Goal: Task Accomplishment & Management: Contribute content

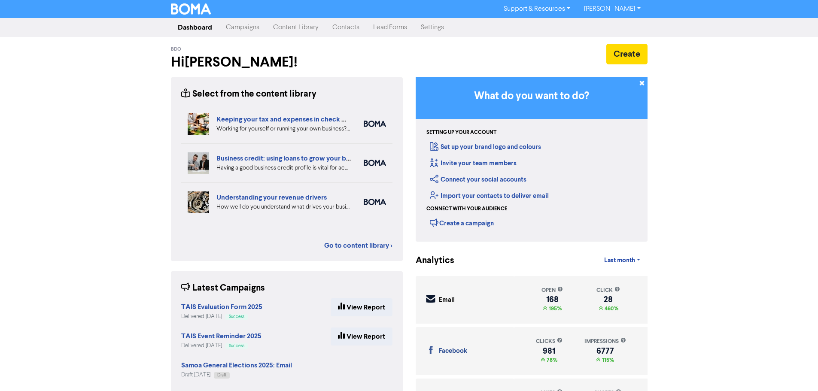
click at [238, 29] on link "Campaigns" at bounding box center [242, 27] width 47 height 17
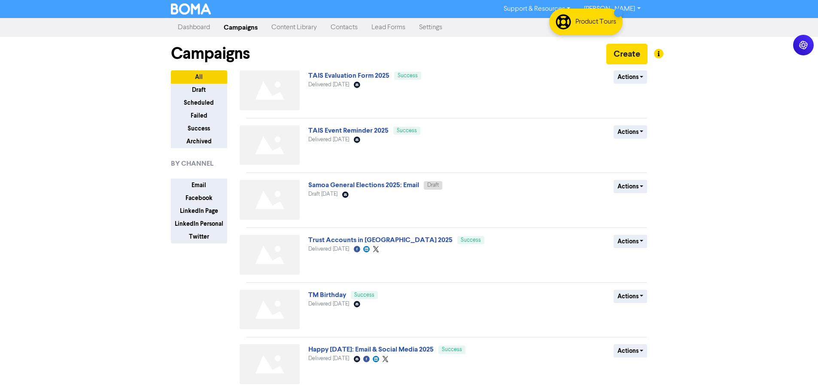
click at [291, 25] on link "Content Library" at bounding box center [293, 27] width 59 height 17
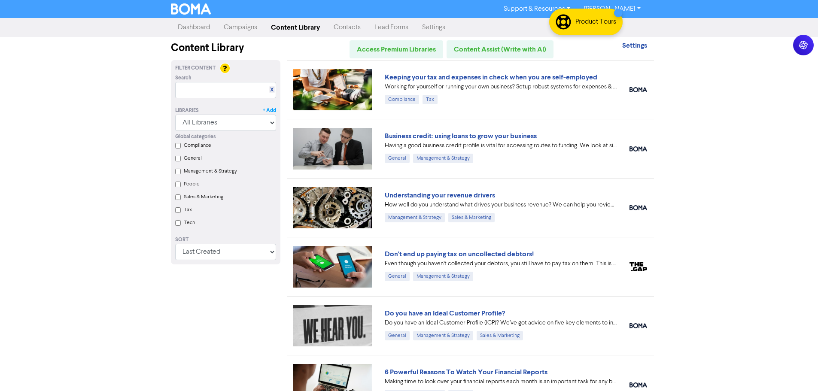
click at [267, 112] on link "+ Add" at bounding box center [269, 111] width 13 height 8
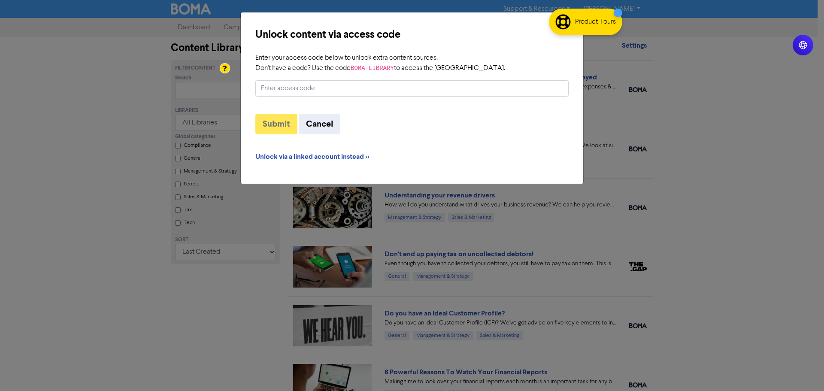
click at [309, 86] on input "Enter your access code below to unlock extra content sources. Don't have a code…" at bounding box center [411, 88] width 313 height 16
click at [365, 93] on input "Enter your access code below to unlock extra content sources. Don't have a code…" at bounding box center [411, 88] width 313 height 16
click at [322, 92] on input "Enter your access code below to unlock extra content sources. Don't have a code…" at bounding box center [411, 88] width 313 height 16
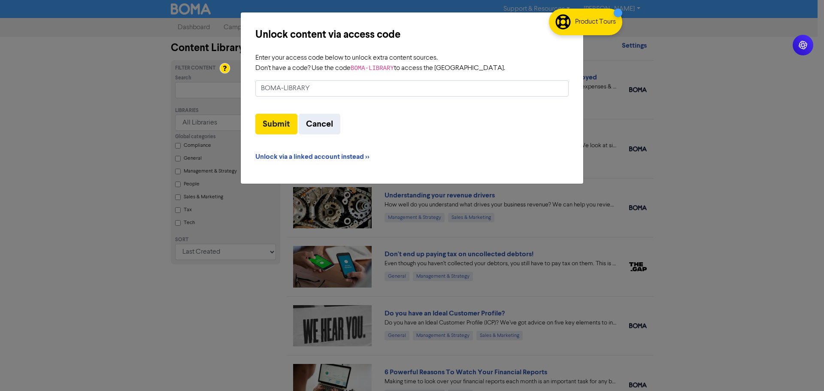
click at [255, 114] on button "Submit" at bounding box center [276, 124] width 42 height 21
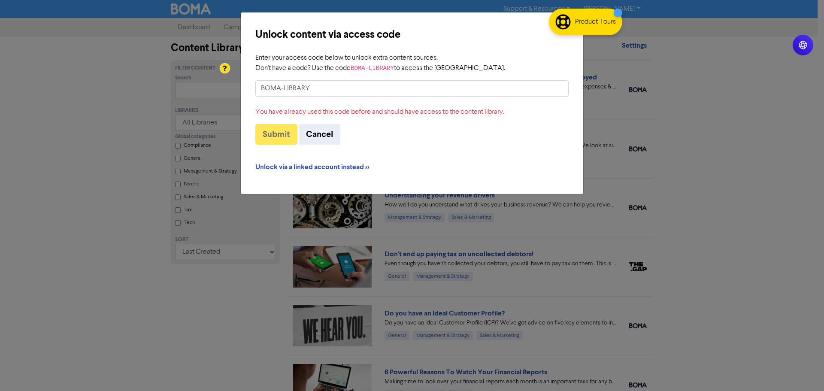
drag, startPoint x: 315, startPoint y: 91, endPoint x: 234, endPoint y: 90, distance: 81.6
click at [234, 90] on div "Unlock content via access code Enter your access code below to unlock extra con…" at bounding box center [412, 195] width 824 height 391
click at [276, 136] on button "Submit" at bounding box center [276, 134] width 42 height 21
type input "t"
click at [268, 91] on input "traust accounts in [GEOGRAPHIC_DATA] 2025" at bounding box center [411, 88] width 313 height 16
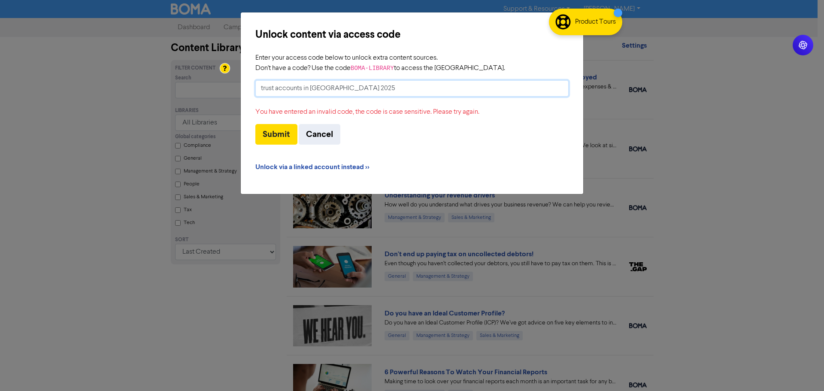
click at [381, 87] on input "trust accounts in [GEOGRAPHIC_DATA] 2025" at bounding box center [411, 88] width 313 height 16
click at [280, 132] on button "Submit" at bounding box center [276, 134] width 42 height 21
drag, startPoint x: 366, startPoint y: 88, endPoint x: 236, endPoint y: 90, distance: 130.1
click at [236, 90] on div "Unlock content via access code Enter your access code below to unlock extra con…" at bounding box center [412, 195] width 824 height 391
click at [298, 89] on input "trustaccountsinsamoa2025" at bounding box center [411, 88] width 313 height 16
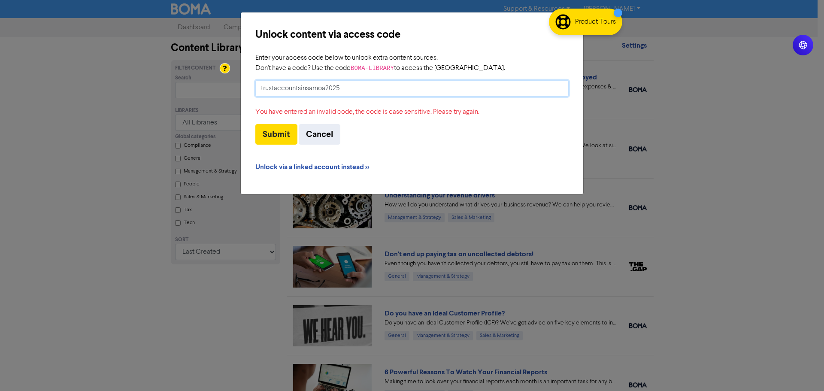
click at [298, 89] on input "trustaccountsinsamoa2025" at bounding box center [411, 88] width 313 height 16
click at [298, 89] on input "tasi2025" at bounding box center [411, 88] width 313 height 16
type input "tais2025"
click at [287, 132] on button "Submit" at bounding box center [276, 134] width 42 height 21
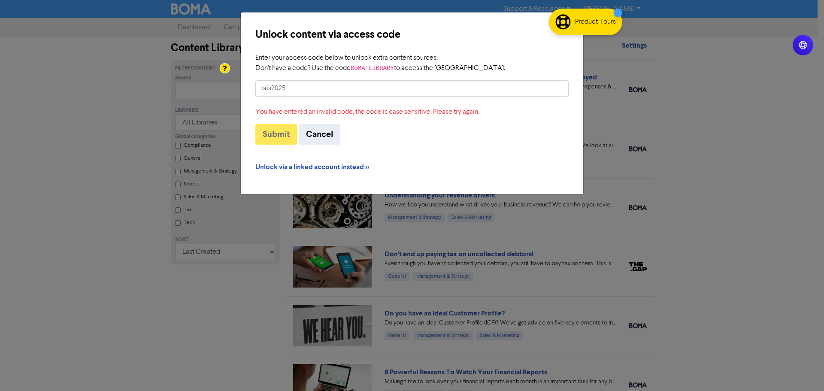
click at [318, 53] on label "Enter your access code below to unlock extra content sources. Don't have a code…" at bounding box center [380, 63] width 250 height 21
click at [318, 80] on input "tais2025" at bounding box center [411, 88] width 313 height 16
click at [76, 70] on div "Unlock content via access code Enter your access code below to unlock extra con…" at bounding box center [412, 195] width 824 height 391
click at [227, 69] on div at bounding box center [224, 68] width 9 height 9
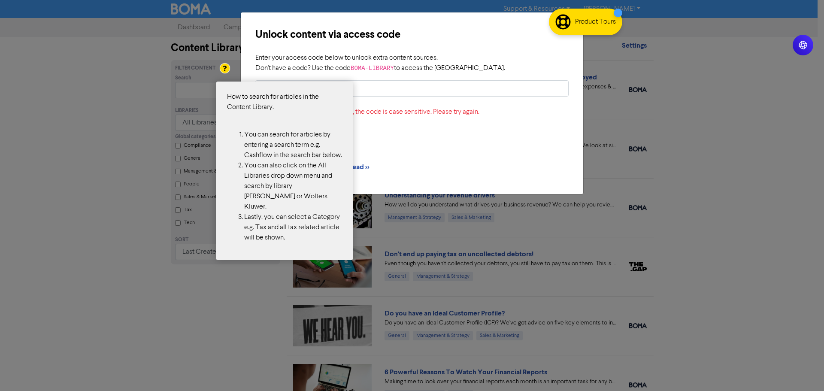
click at [571, 18] on div at bounding box center [412, 195] width 824 height 391
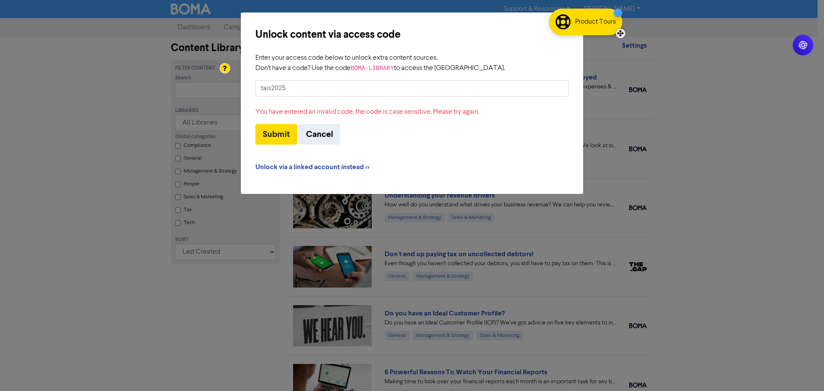
drag, startPoint x: 560, startPoint y: 21, endPoint x: 605, endPoint y: 21, distance: 45.5
click at [744, 23] on div "Unlock content via access code Enter your access code below to unlock extra con…" at bounding box center [412, 195] width 824 height 391
drag, startPoint x: 810, startPoint y: 52, endPoint x: 678, endPoint y: 94, distance: 138.9
click at [678, 94] on icon at bounding box center [677, 93] width 9 height 9
click at [615, 21] on div "Product Tours" at bounding box center [595, 22] width 41 height 10
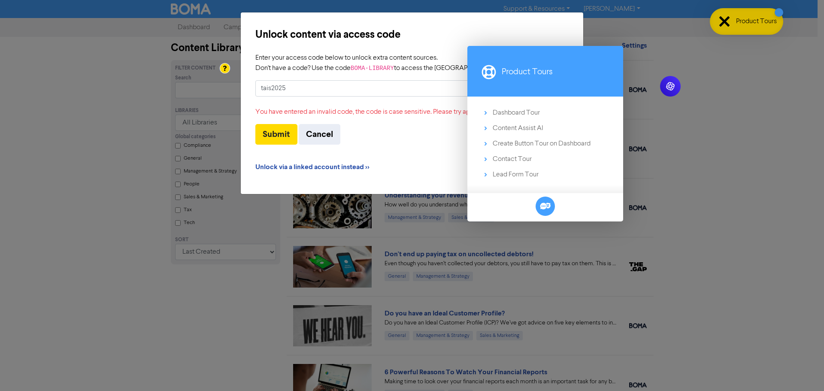
drag, startPoint x: 622, startPoint y: 34, endPoint x: 806, endPoint y: 33, distance: 184.6
click at [806, 33] on body "Support & Resources Video Tutorials FAQ & Guides Marketing Education [PERSON_NA…" at bounding box center [412, 195] width 824 height 391
click at [552, 31] on div "Unlock content via access code" at bounding box center [411, 34] width 313 height 15
drag, startPoint x: 588, startPoint y: 21, endPoint x: 589, endPoint y: 82, distance: 61.4
click at [588, 21] on div "Unlock content via access code Enter your access code below to unlock extra con…" at bounding box center [412, 195] width 824 height 391
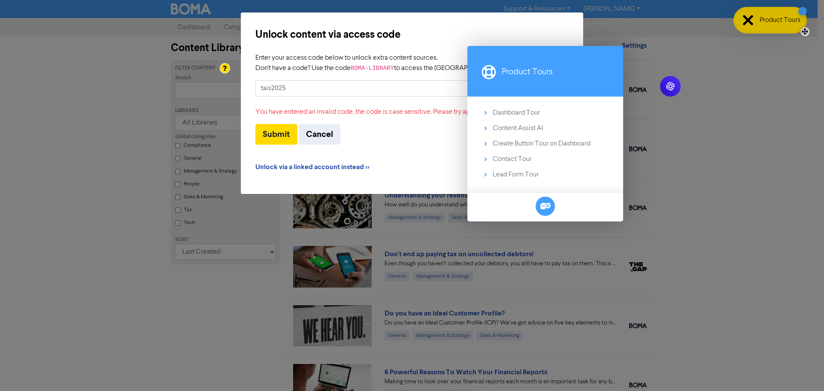
click at [748, 21] on div at bounding box center [748, 20] width 10 height 10
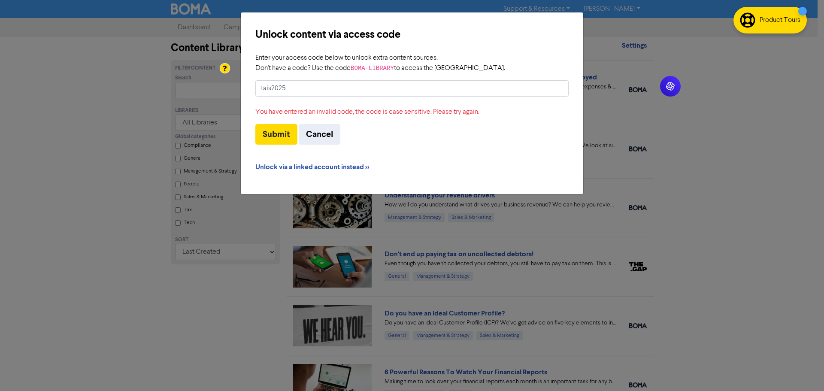
drag, startPoint x: 550, startPoint y: 28, endPoint x: 501, endPoint y: 32, distance: 49.0
click at [550, 28] on div "Unlock content via access code" at bounding box center [411, 34] width 313 height 15
click at [317, 134] on button "Cancel" at bounding box center [320, 134] width 42 height 21
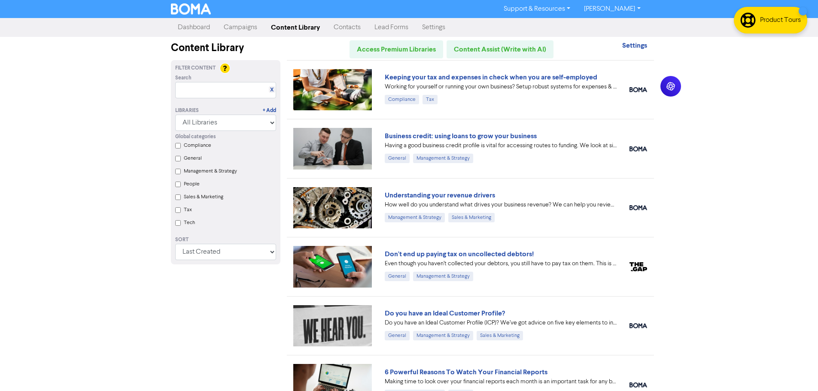
click at [237, 31] on link "Campaigns" at bounding box center [240, 27] width 47 height 17
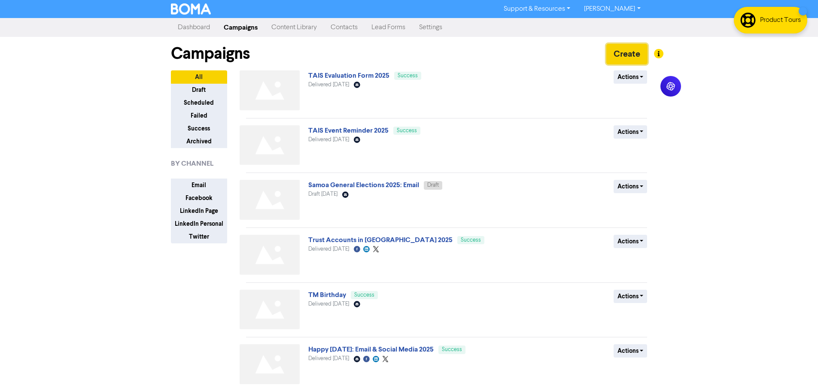
click at [627, 56] on button "Create" at bounding box center [626, 54] width 41 height 21
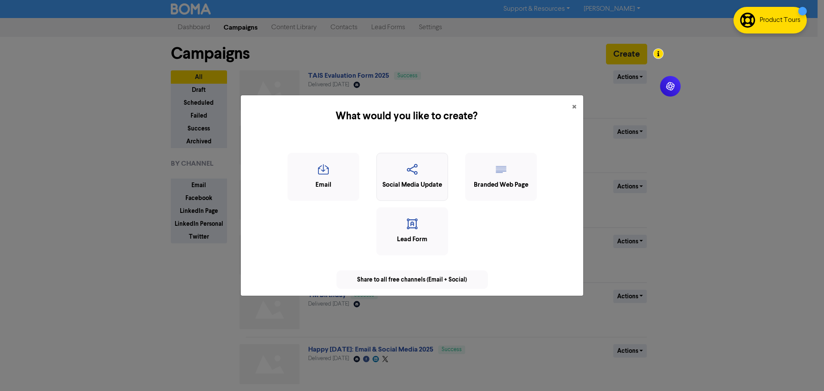
click at [429, 183] on div "Social Media Update" at bounding box center [412, 185] width 62 height 10
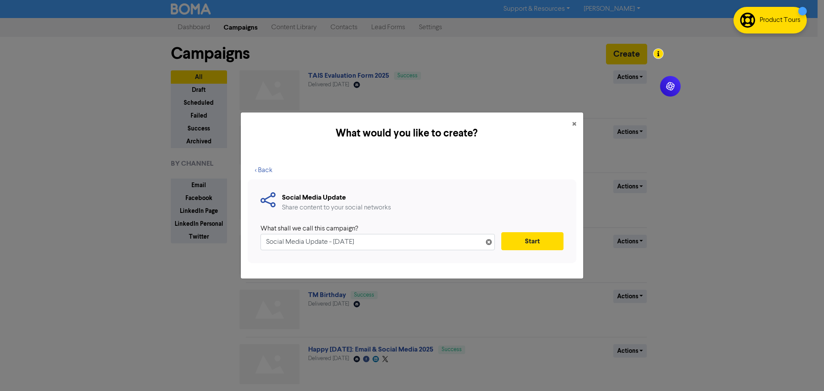
drag, startPoint x: 384, startPoint y: 244, endPoint x: 248, endPoint y: 244, distance: 136.1
click at [248, 244] on div "Social Media Update Share content to your social networks What shall we call th…" at bounding box center [412, 221] width 329 height 84
click at [388, 242] on input "Trust Accounts in [GEOGRAPHIC_DATA] 2025" at bounding box center [378, 242] width 234 height 16
type input "TAIS 2025 Media Upload"
click at [544, 240] on button "Start" at bounding box center [532, 241] width 62 height 18
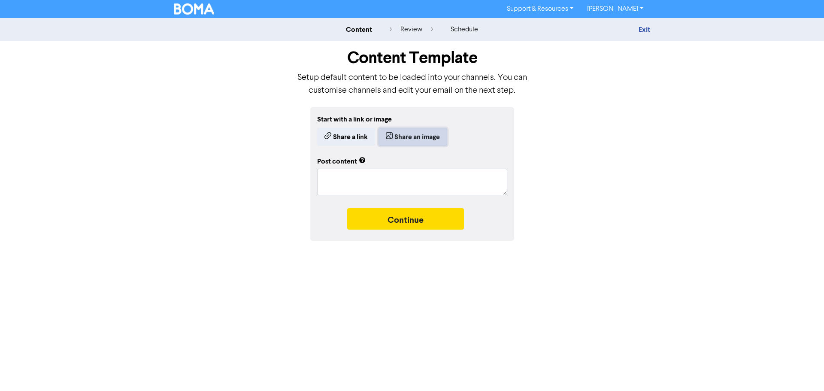
click at [400, 142] on button "Share an image" at bounding box center [413, 137] width 69 height 18
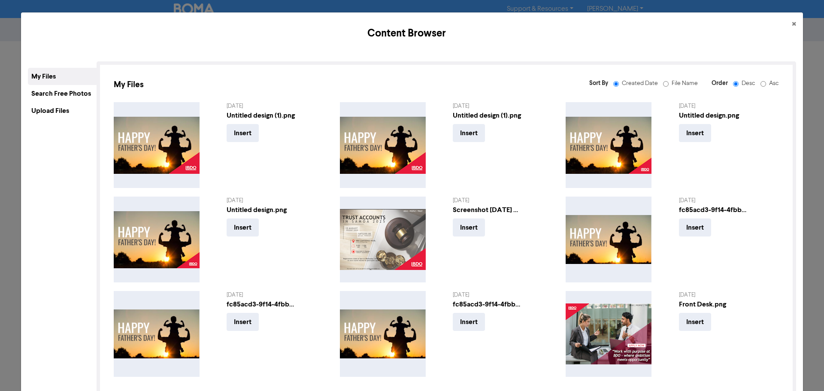
click at [69, 109] on div "Upload Files" at bounding box center [62, 110] width 69 height 17
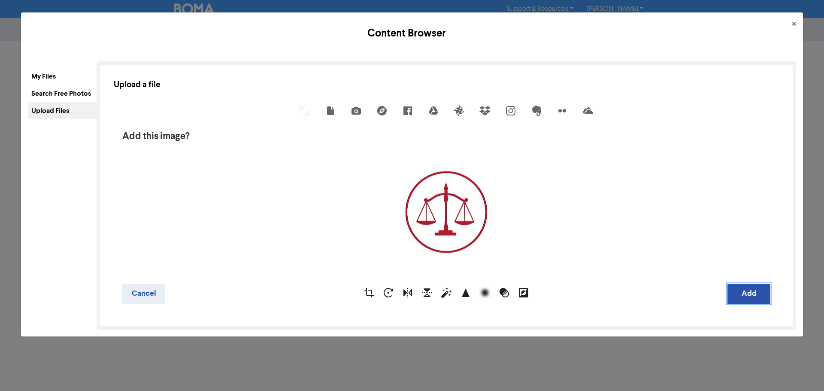
click at [743, 292] on button "Add" at bounding box center [748, 294] width 43 height 20
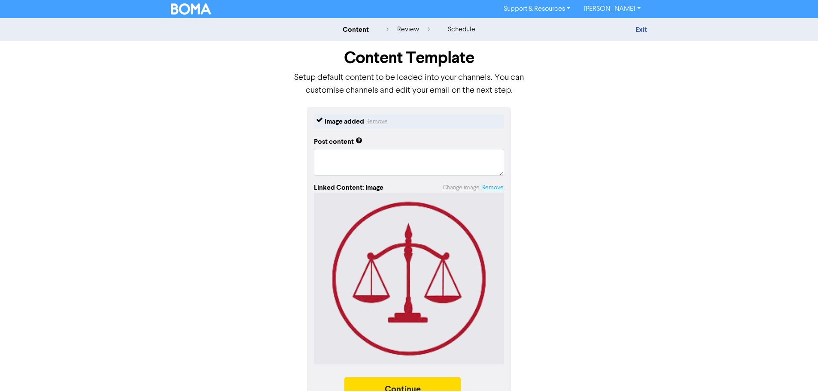
click at [487, 189] on button "Remove" at bounding box center [493, 188] width 22 height 10
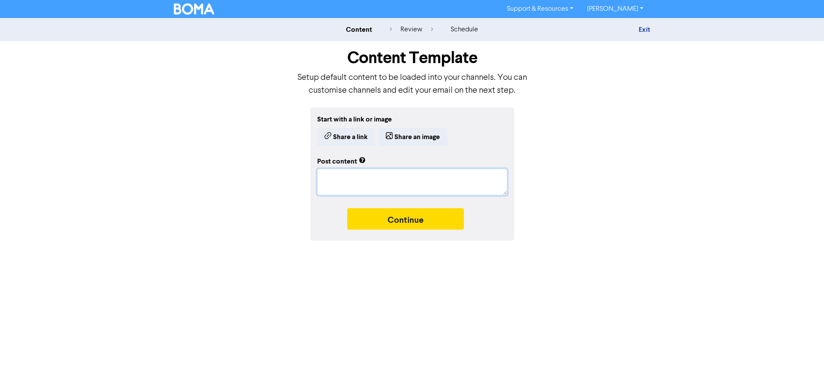
click at [351, 173] on textarea at bounding box center [412, 182] width 190 height 27
click at [351, 178] on textarea at bounding box center [412, 182] width 190 height 27
type textarea "x"
type textarea "G"
type textarea "x"
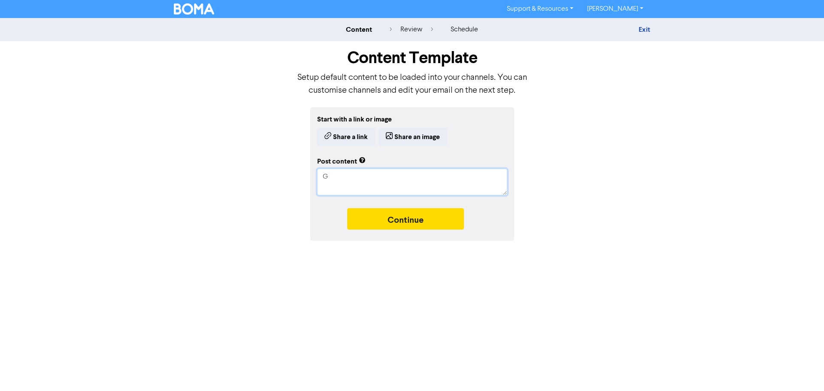
type textarea "Gr"
type textarea "x"
type textarea "Gre"
type textarea "x"
type textarea "Great"
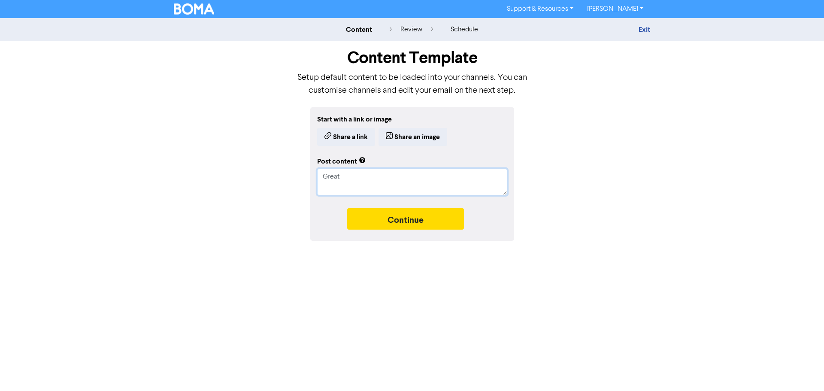
type textarea "x"
type textarea "Great"
type textarea "x"
type textarea "Great E"
type textarea "x"
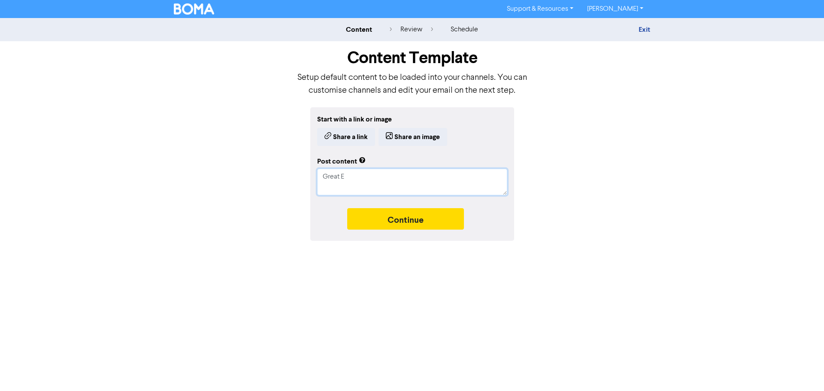
type textarea "Great En"
type textarea "x"
type textarea "Great Ene"
type textarea "x"
type textarea "Great Ener"
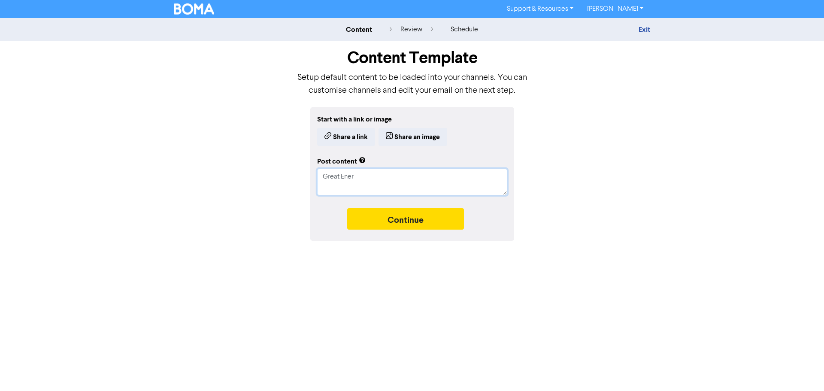
type textarea "x"
type textarea "Great Energ"
type textarea "x"
type textarea "Great Energy"
type textarea "x"
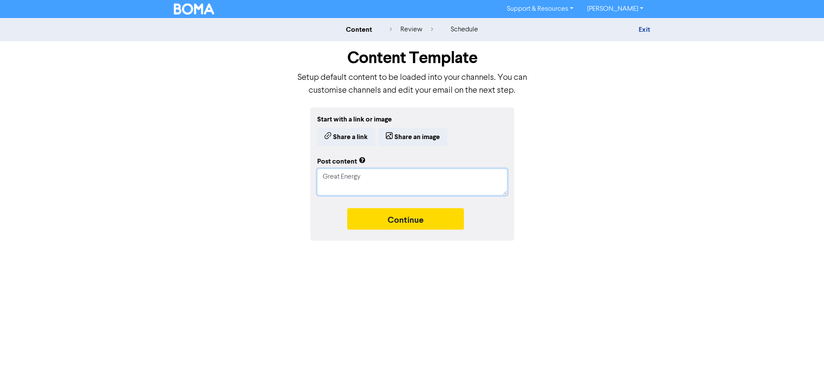
type textarea "Great Energy"
type textarea "x"
type textarea "Great Energy"
type textarea "x"
type textarea "Great Energ"
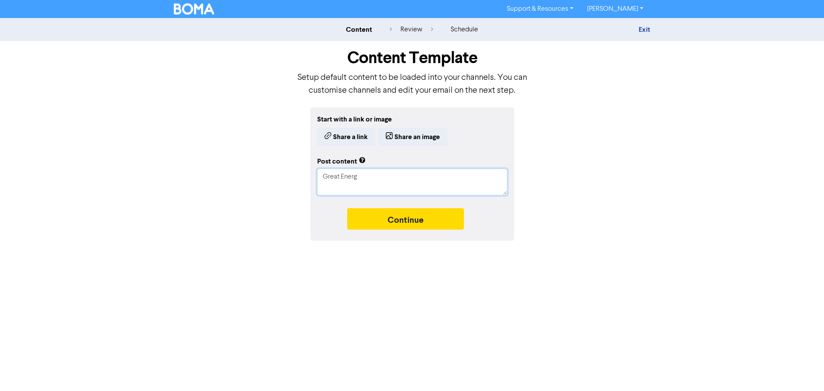
type textarea "x"
type textarea "Great Ener"
type textarea "x"
type textarea "Great Ene"
type textarea "x"
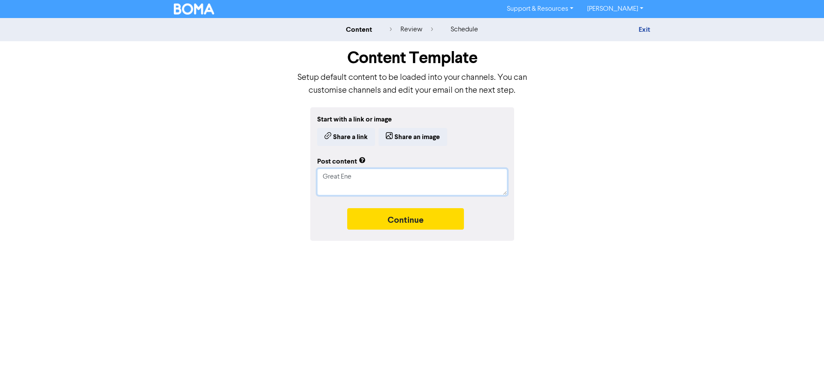
type textarea "Great En"
type textarea "x"
type textarea "Great E"
type textarea "x"
type textarea "Great Ee"
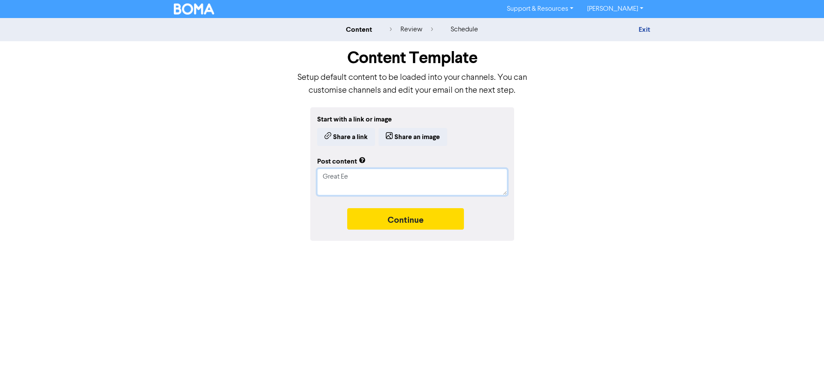
type textarea "x"
type textarea "Great E"
type textarea "x"
type textarea "Great"
type textarea "x"
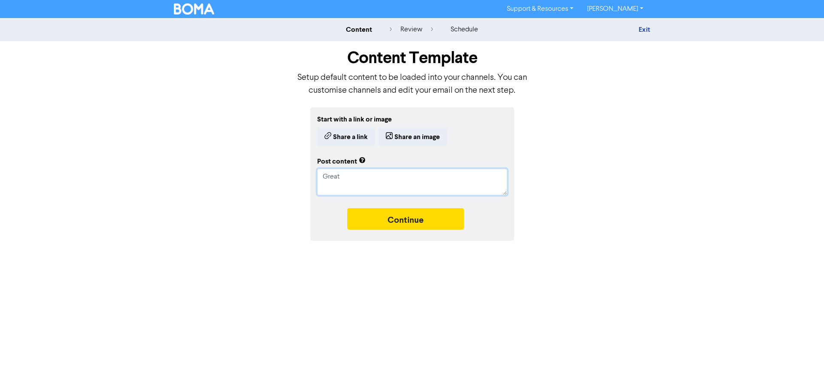
type textarea "Great e"
type textarea "x"
type textarea "Great en"
type textarea "x"
type textarea "Great ene"
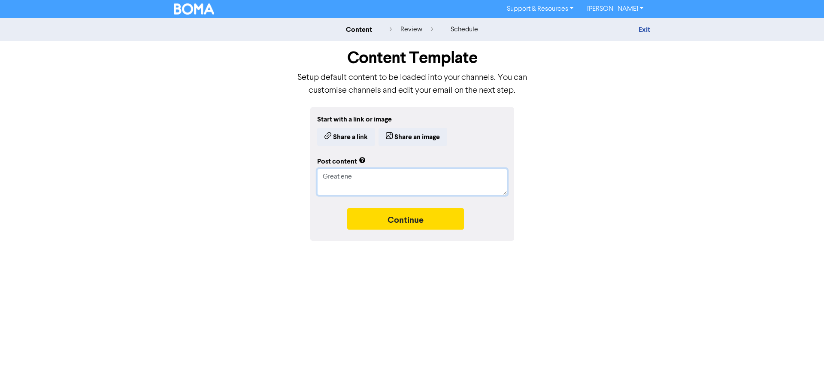
type textarea "x"
type textarea "Great ener"
type textarea "x"
type textarea "Great energ"
type textarea "x"
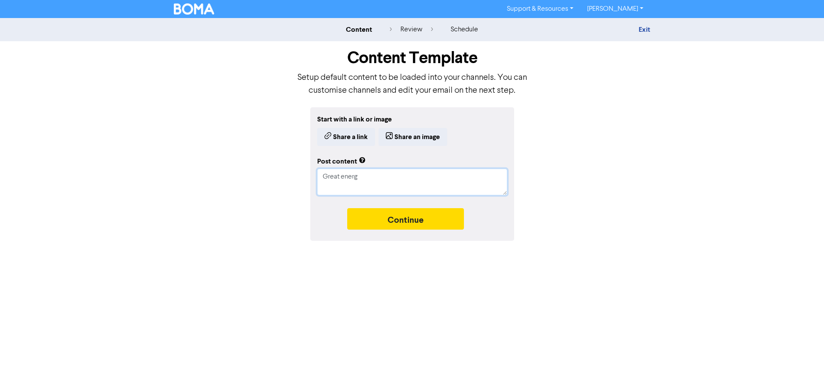
type textarea "Great energy"
type textarea "x"
type textarea "Great energy"
type textarea "x"
type textarea "Great energy a"
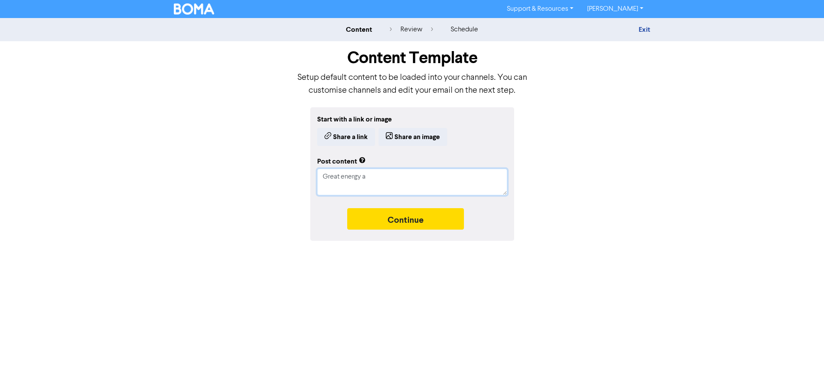
type textarea "x"
type textarea "Great energy an"
type textarea "x"
type textarea "Great energy and"
type textarea "x"
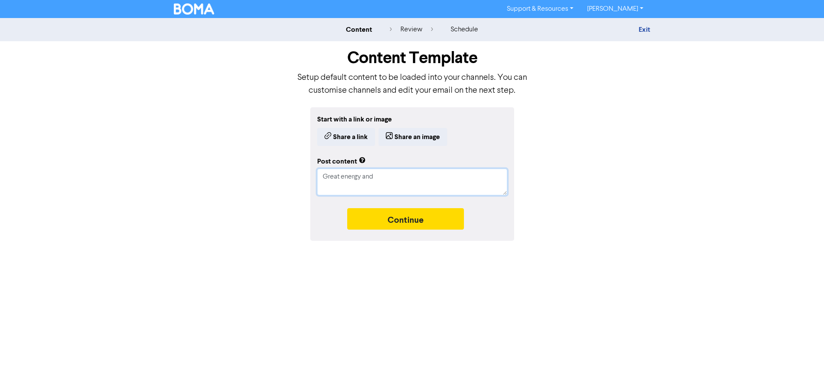
type textarea "Great energy and"
type textarea "x"
type textarea "Great energy and p"
type textarea "x"
type textarea "Great energy and pa"
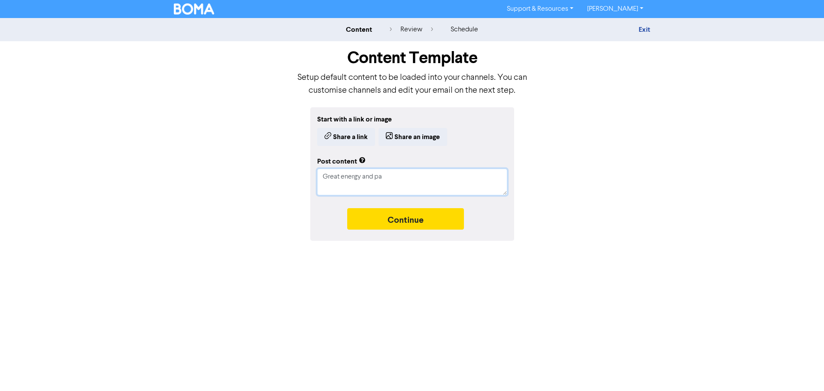
type textarea "x"
type textarea "Great energy and par"
type textarea "x"
type textarea "Great energy and part"
type textarea "x"
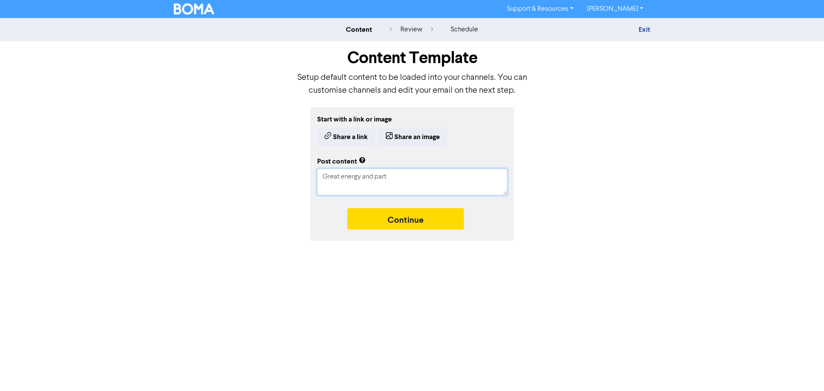
type textarea "Great energy and parti"
type textarea "x"
type textarea "Great energy and partic"
type textarea "x"
type textarea "Great energy and partici"
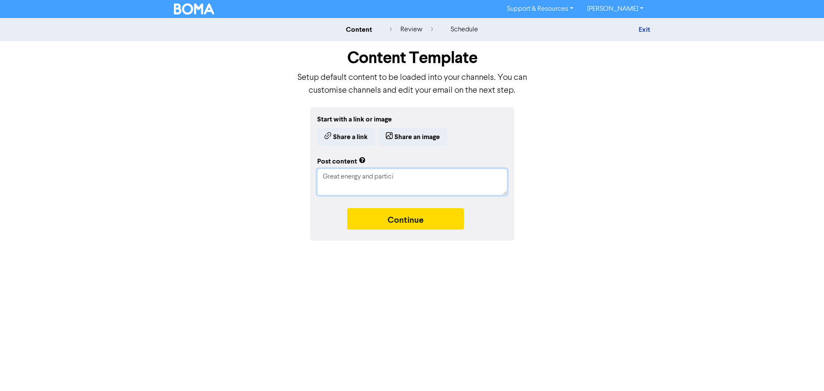
type textarea "x"
type textarea "Great energy and particip"
type textarea "x"
type textarea "Great energy and participa"
type textarea "x"
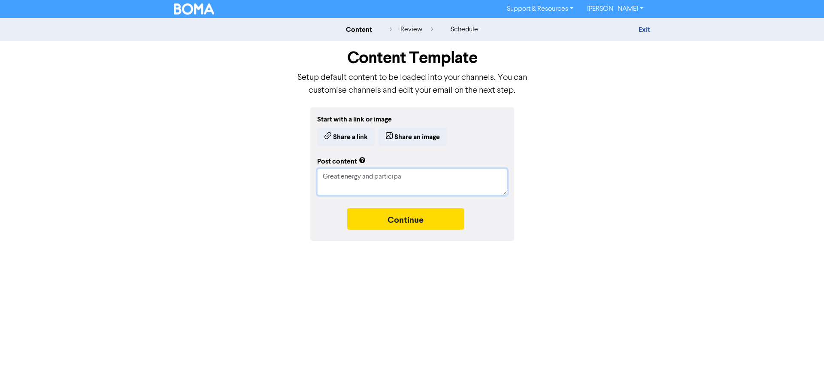
type textarea "Great energy and participat"
type textarea "x"
type textarea "Great energy and participati"
type textarea "x"
type textarea "Great energy and participatio"
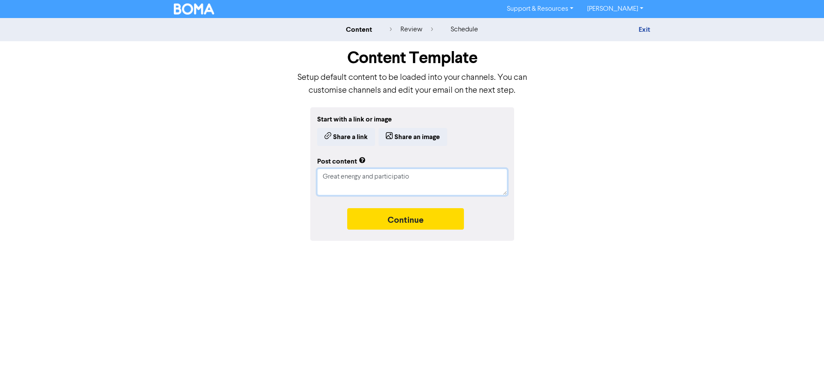
type textarea "x"
type textarea "Great energy and participation"
type textarea "x"
type textarea "Great energy and participation"
type textarea "x"
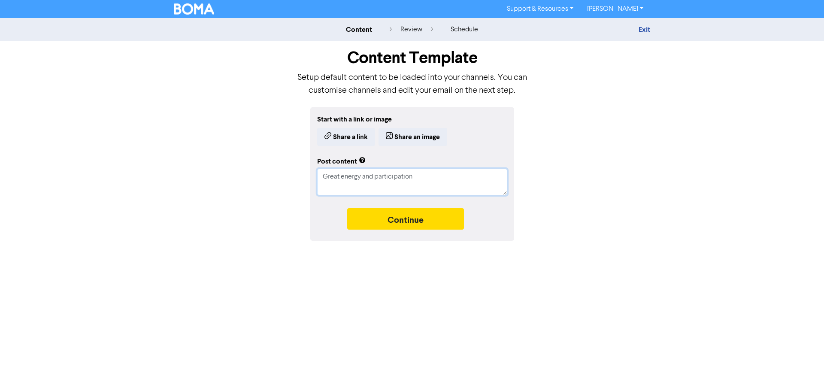
type textarea "Great energy and participation a"
type textarea "x"
type textarea "Great energy and participation at"
type textarea "x"
type textarea "Great energy and participation at"
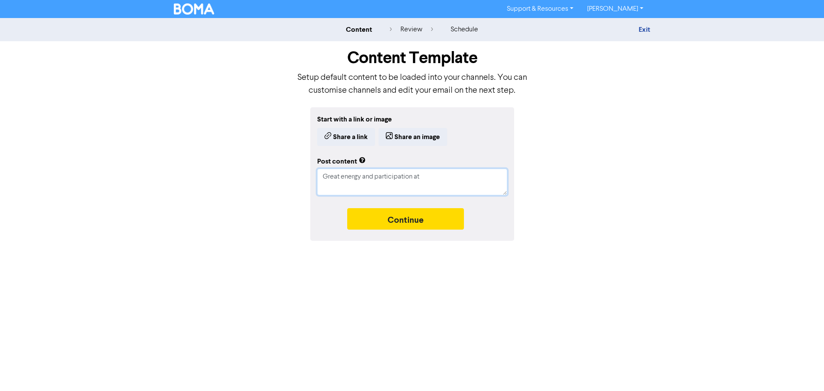
type textarea "x"
type textarea "Great energy and participation at t"
type textarea "x"
type textarea "Great energy and participation at to"
type textarea "x"
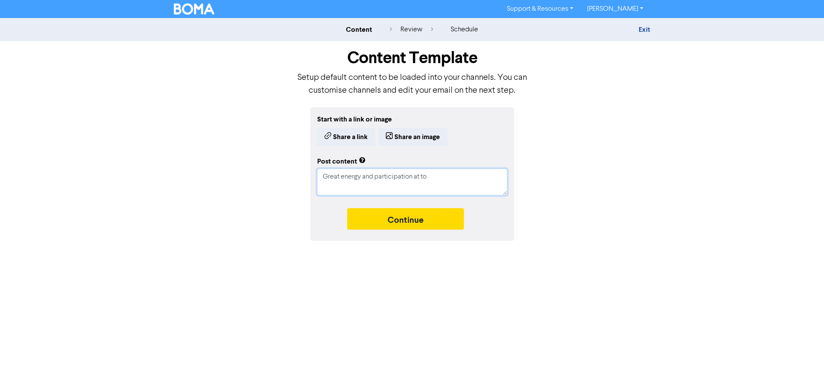
type textarea "Great energy and participation at [PERSON_NAME]"
type textarea "x"
type textarea "Great energy and participation at toda"
type textarea "x"
type textarea "Great energy and participation at todat"
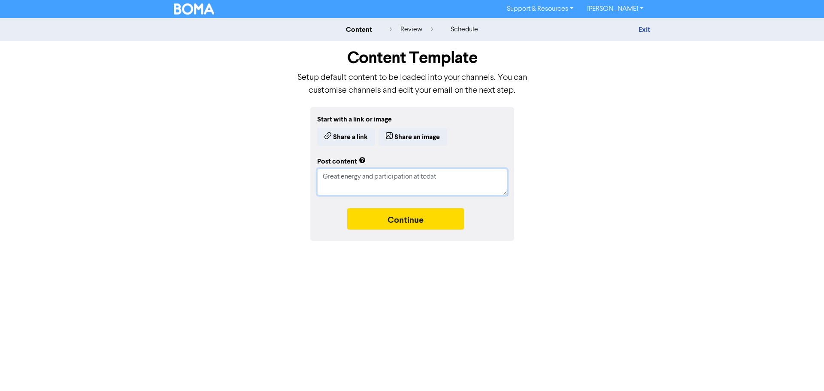
type textarea "x"
type textarea "Great energy and participation at toda"
type textarea "x"
type textarea "Great energy and participation at [DATE]"
type textarea "x"
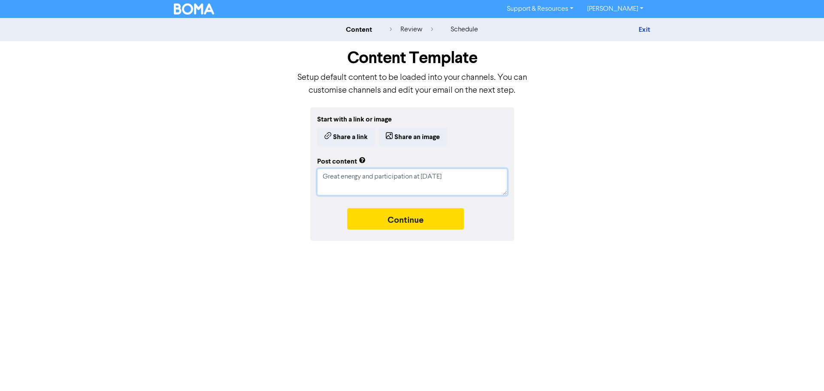
type textarea "Great energy and participation at [DATE]'"
type textarea "x"
type textarea "Great energy and participation at [DATE]"
type textarea "x"
type textarea "Great energy and participation at [DATE]"
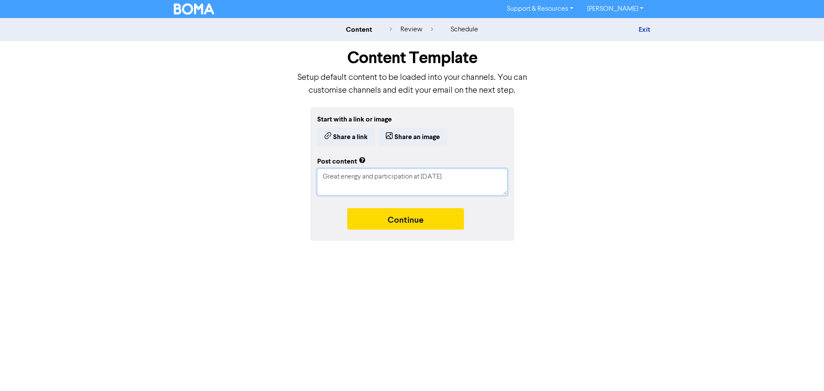
type textarea "x"
type textarea "Great energy and participation at [DATE] T"
type textarea "x"
type textarea "Great energy and participation at [DATE] Tr"
type textarea "x"
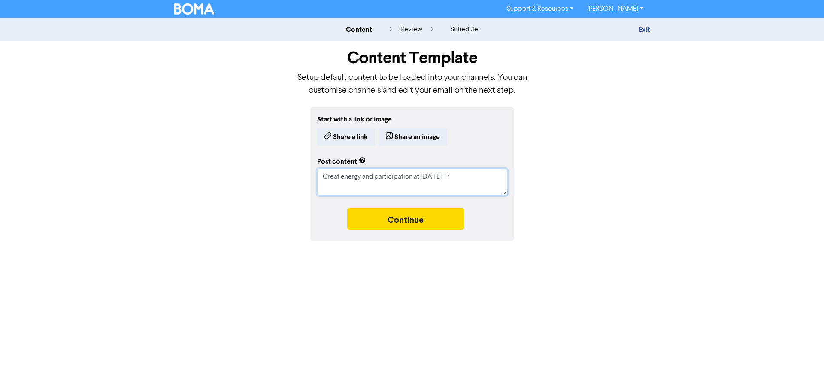
type textarea "Great energy and participation at [DATE] Tru"
type textarea "x"
type textarea "Great energy and participation at [DATE] Trus"
type textarea "x"
type textarea "Great energy and participation at [DATE] Trust"
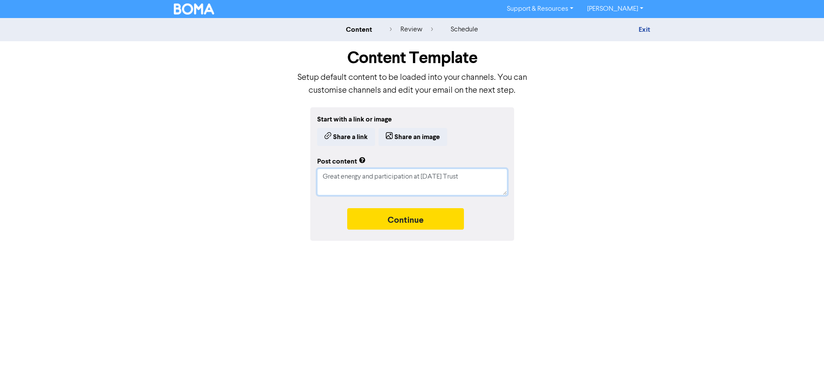
type textarea "x"
type textarea "Great energy and participation at [DATE] Trust"
type textarea "x"
type textarea "Great energy and participation at [DATE] Trust A"
type textarea "x"
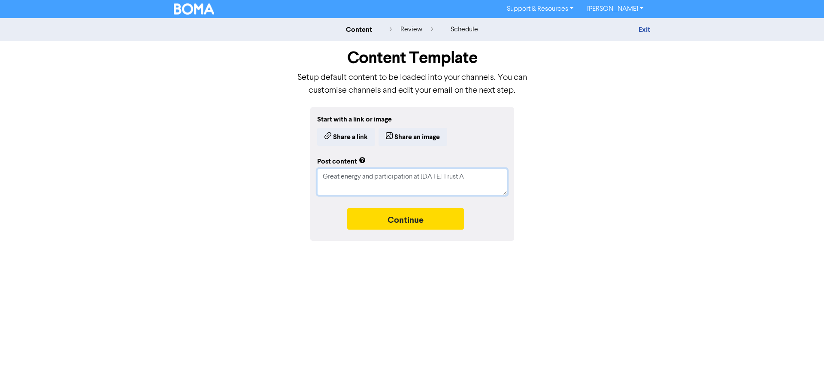
type textarea "Great energy and participation at [DATE] Trust Ac"
type textarea "x"
type textarea "Great energy and participation at [DATE] Trust Acc"
type textarea "x"
type textarea "Great energy and participation at [DATE] Trust Acco"
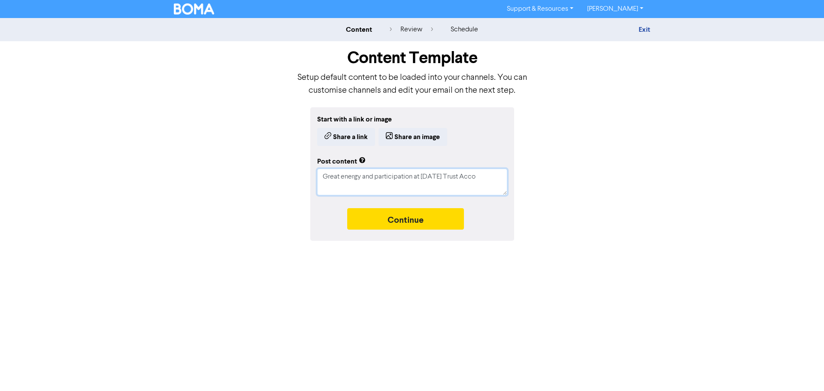
type textarea "x"
type textarea "Great energy and participation at [DATE] Trust Accou"
type textarea "x"
type textarea "Great energy and participation at [DATE] Trust Accoun"
type textarea "x"
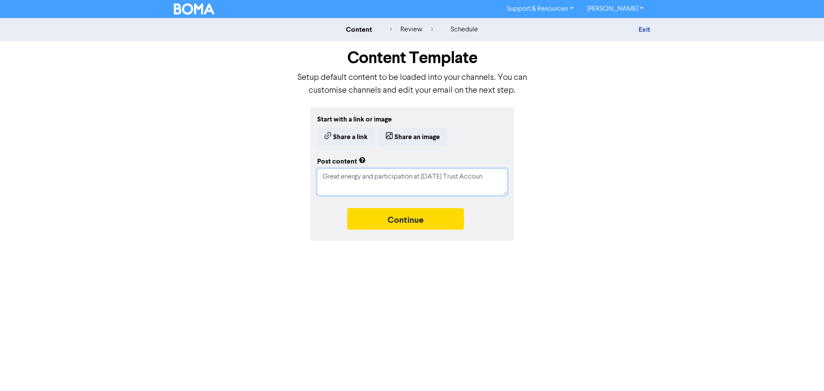
type textarea "Great energy and participation at [DATE] Trust Account"
type textarea "x"
type textarea "Great energy and participation at [DATE] Trust Accounts"
type textarea "x"
type textarea "Great energy and participation at [DATE] Trust Accounts"
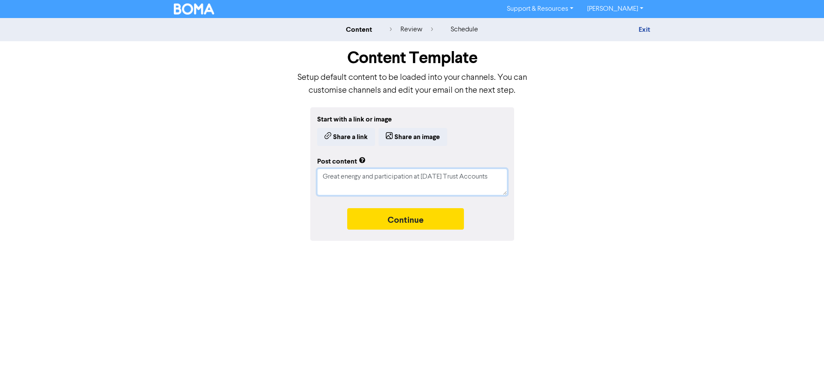
type textarea "x"
type textarea "Great energy and participation at [DATE] Trust Accounts t"
type textarea "x"
type textarea "Great energy and participation at [DATE] Trust Accounts tr"
type textarea "x"
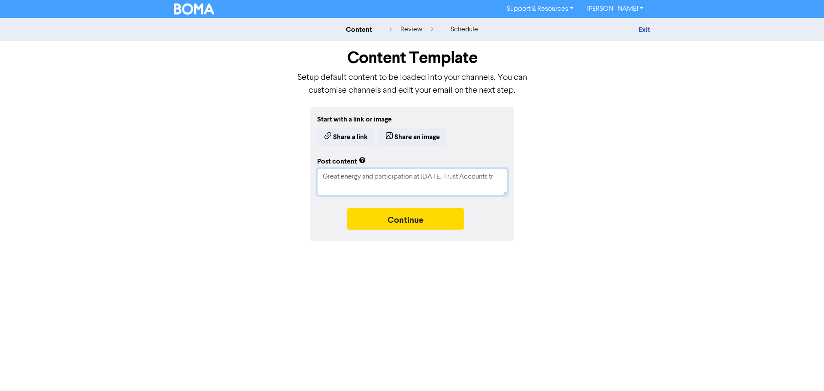
type textarea "Great energy and participation at [DATE] Trust Accounts tra"
type textarea "x"
type textarea "Great energy and participation at [DATE] Trust Accounts trai"
type textarea "x"
type textarea "Great energy and participation at [DATE] Trust Accounts train"
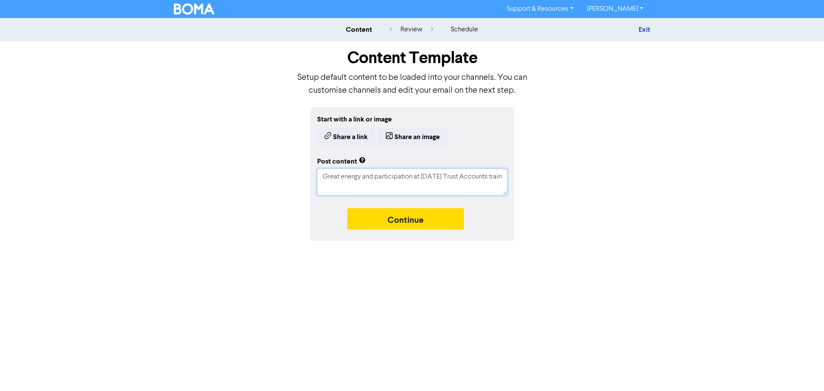
type textarea "x"
type textarea "Great energy and participation at [DATE] Trust Accounts traini"
type textarea "x"
type textarea "Great energy and participation at [DATE] Trust Accounts trainin"
type textarea "x"
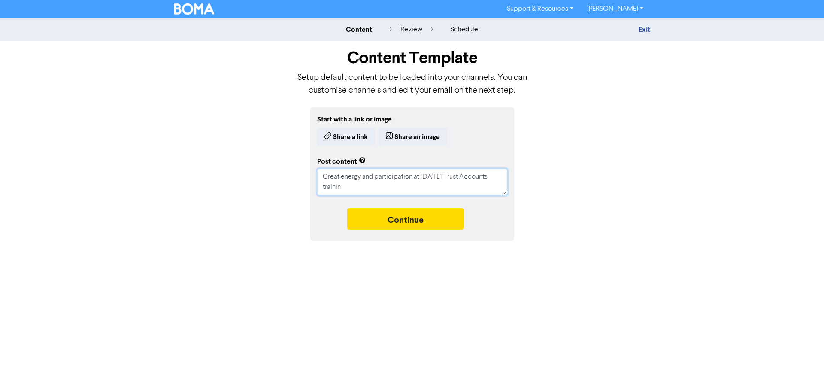
type textarea "Great energy and participation at [DATE] Trust Accounts training"
type textarea "x"
type textarea "Great energy and participation at [DATE] Trust Accounts training"
type textarea "x"
type textarea "Great energy and participation at [DATE] Trust Accounts training"
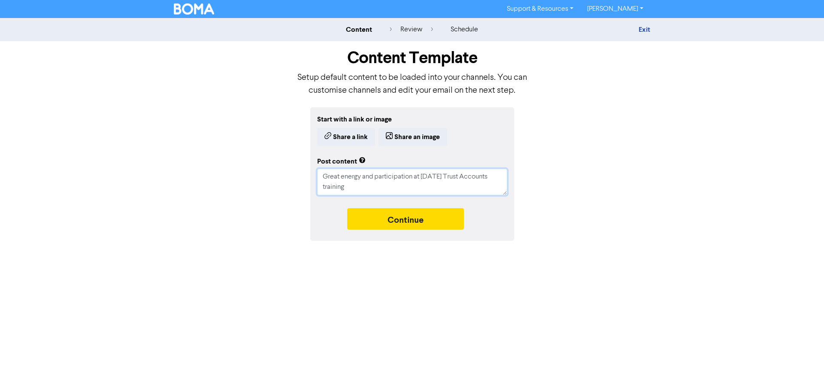
type textarea "x"
type textarea "Great energy and participation at [DATE] Trust Accounts training."
type textarea "x"
type textarea "Great energy and participation at [DATE] Trust Accounts training."
type textarea "x"
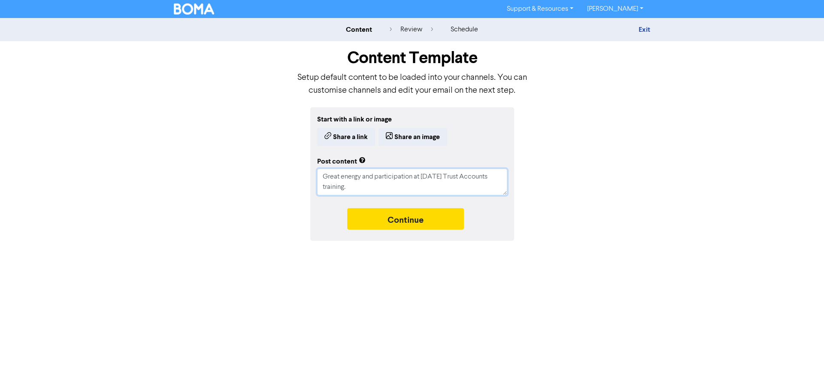
type textarea "Great energy and participation at [DATE] Trust Accounts training. T"
type textarea "x"
type textarea "Great energy and participation at [DATE] Trust Accounts training. Th"
type textarea "x"
type textarea "Great energy and participation at [DATE] Trust Accounts training. Tha"
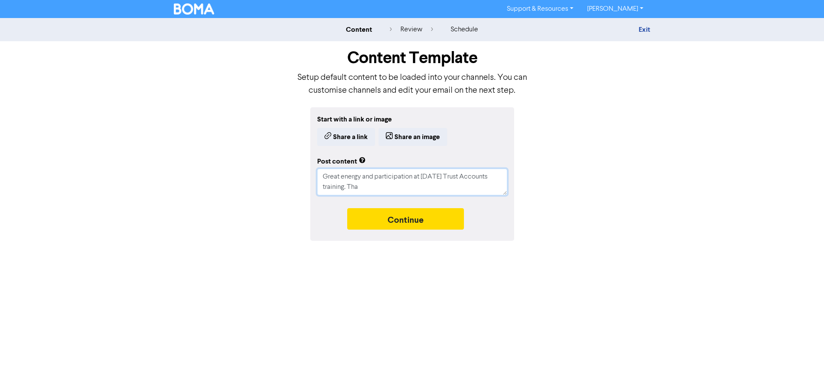
type textarea "x"
type textarea "Great energy and participation at [DATE] Trust Accounts training. Than"
type textarea "x"
type textarea "Great energy and participation at [DATE] Trust Accounts training. Thank"
type textarea "x"
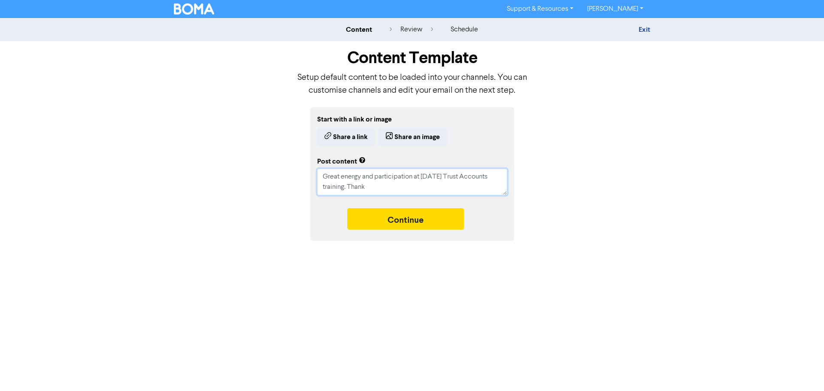
type textarea "Great energy and participation at [DATE] Trust Accounts training. Thank"
type textarea "x"
type textarea "Great energy and participation at [DATE] Trust Accounts training. Thank y"
type textarea "x"
type textarea "Great energy and participation at [DATE] Trust Accounts training. Thank yo"
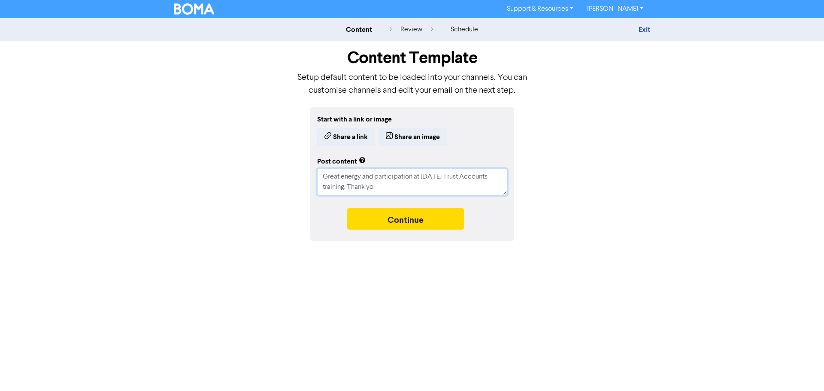
type textarea "x"
type textarea "Great energy and participation at [DATE] Trust Accounts training. Thank you"
type textarea "x"
type textarea "Great energy and participation at [DATE] Trust Accounts training. Thank you"
type textarea "x"
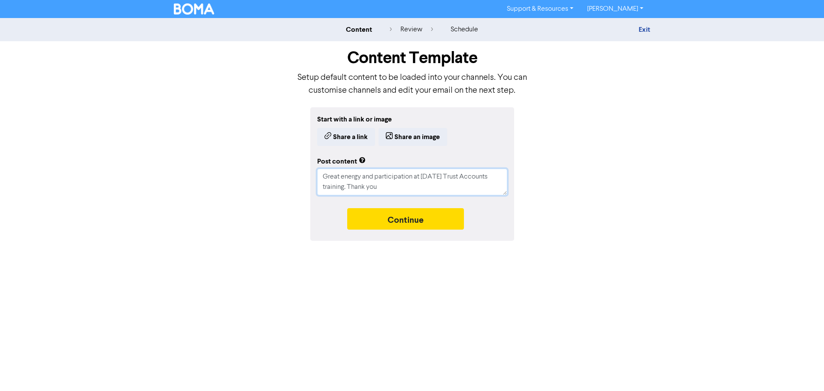
type textarea "Great energy and participation at [DATE] Trust Accounts training. Thank you t"
type textarea "x"
type textarea "Great energy and participation at [DATE] Trust Accounts training. Thank you to"
type textarea "x"
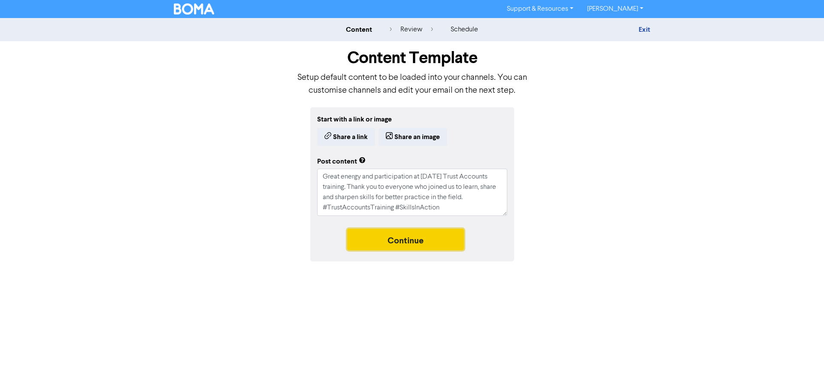
click at [401, 242] on button "Continue" at bounding box center [405, 239] width 117 height 21
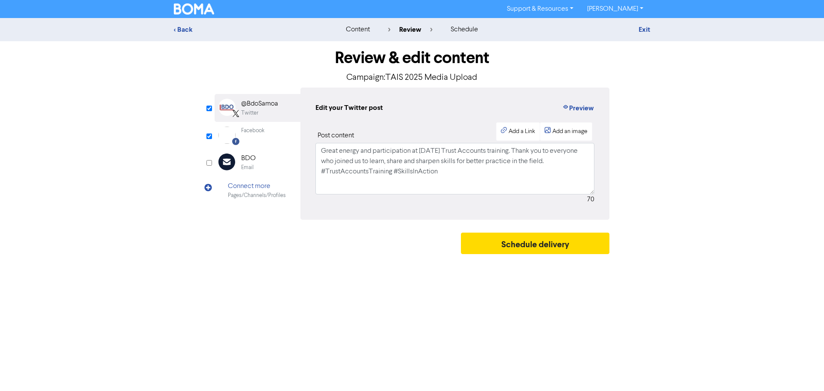
click at [652, 28] on div "Exit" at bounding box center [575, 29] width 163 height 10
click at [647, 29] on link "Exit" at bounding box center [645, 29] width 12 height 9
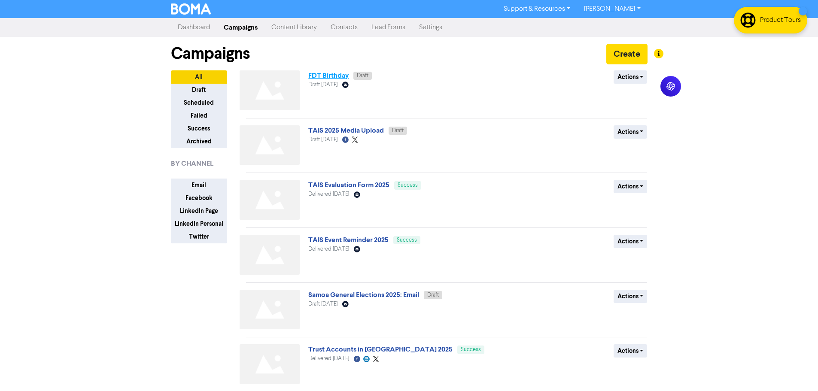
click at [334, 77] on link "FDT Birthday" at bounding box center [328, 75] width 40 height 9
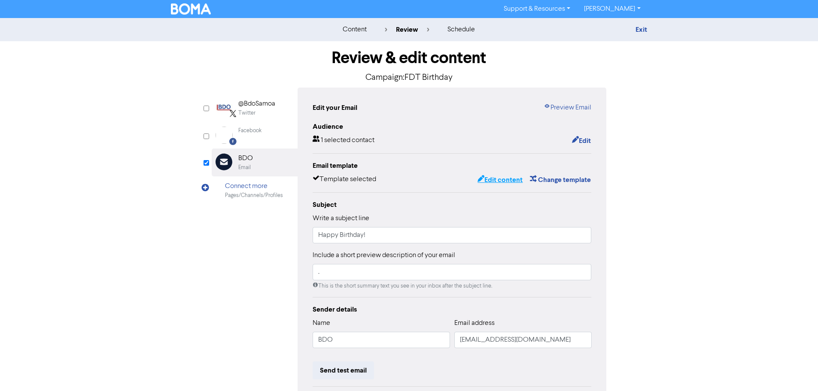
click at [517, 181] on button "Edit content" at bounding box center [500, 179] width 46 height 11
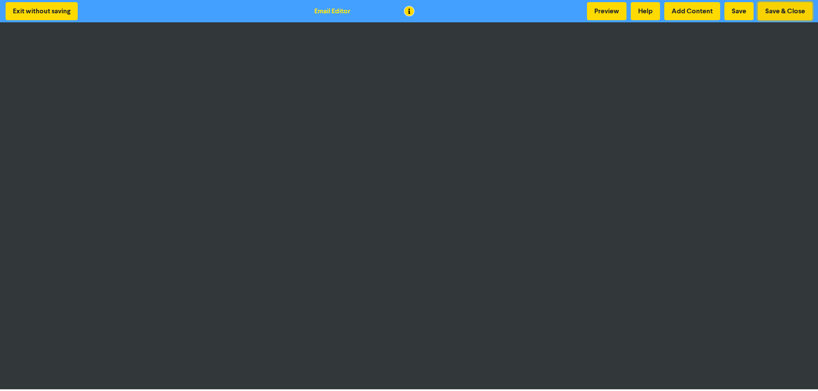
click at [770, 12] on button "Save & Close" at bounding box center [785, 11] width 55 height 18
